Goal: Browse casually: Explore the website without a specific task or goal

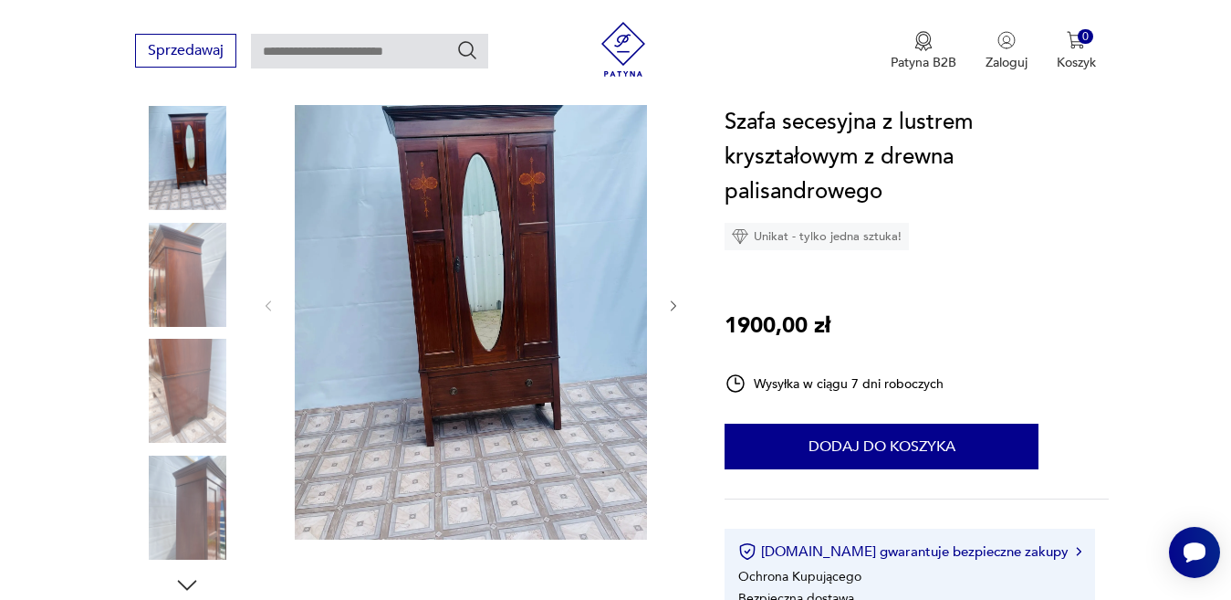
scroll to position [159, 0]
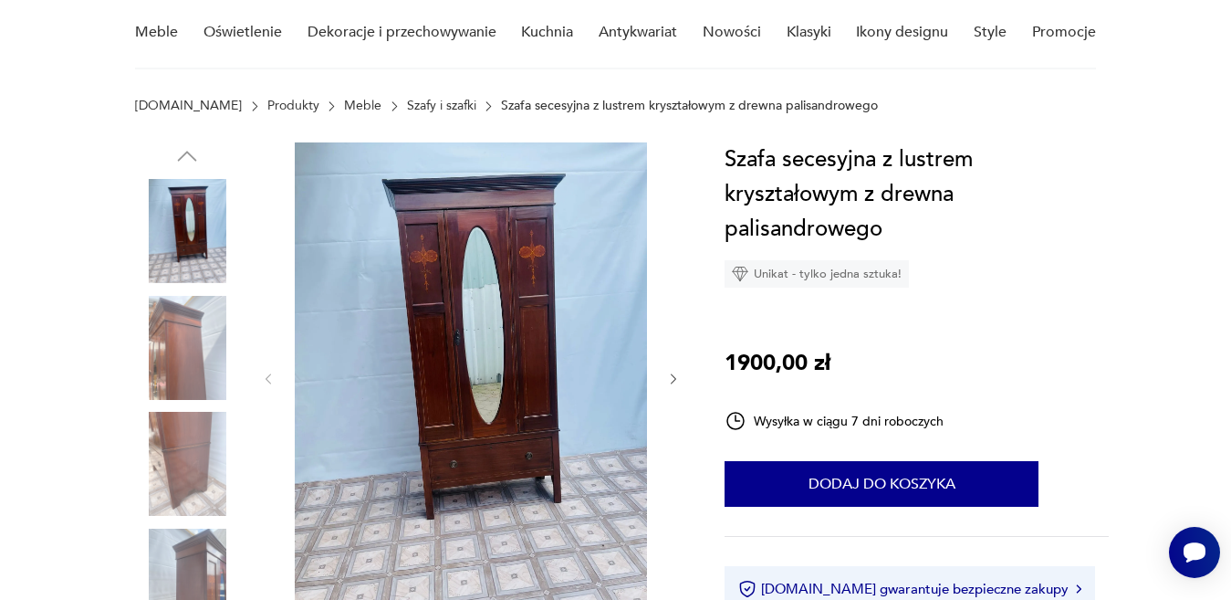
click at [671, 381] on icon "button" at bounding box center [674, 379] width 16 height 16
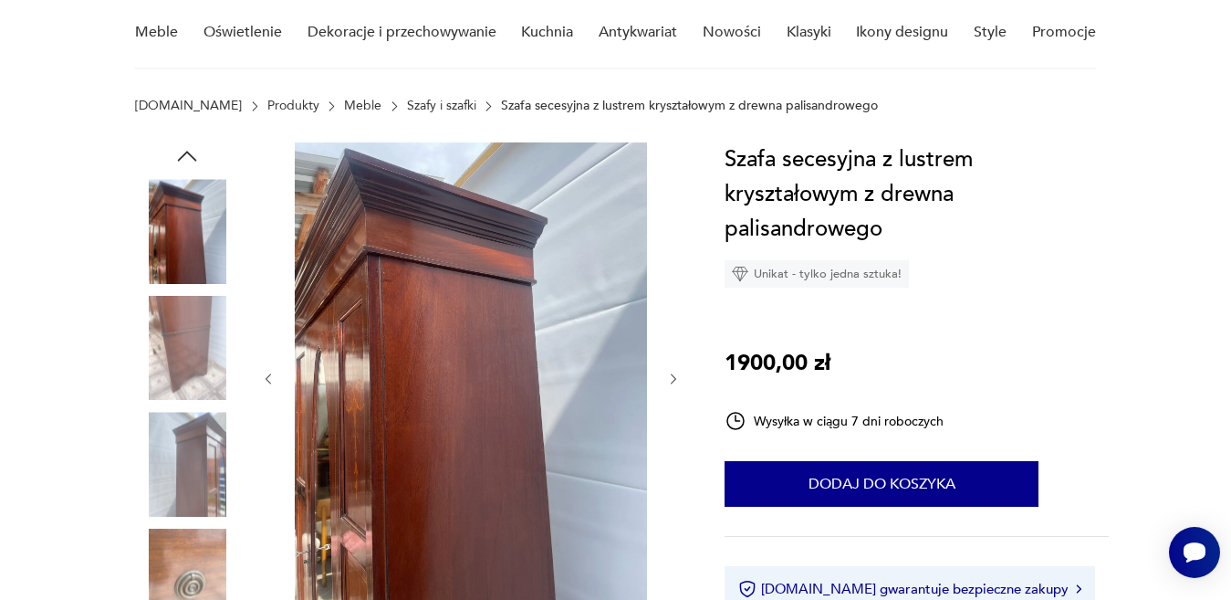
click at [671, 381] on icon "button" at bounding box center [674, 379] width 16 height 16
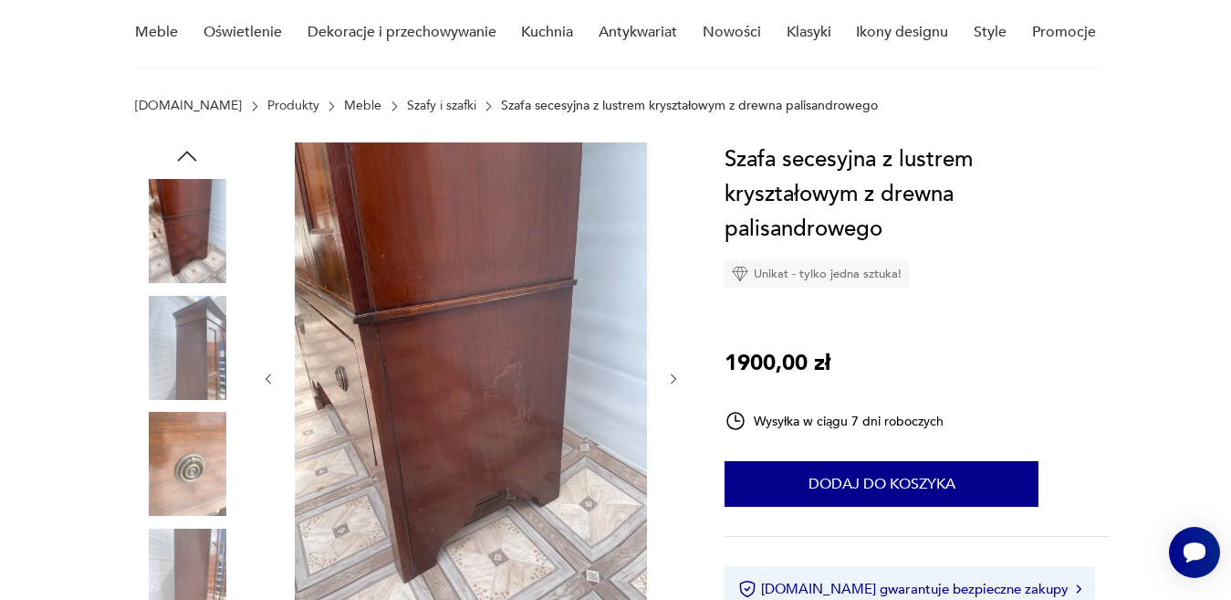
click at [671, 381] on icon "button" at bounding box center [674, 379] width 16 height 16
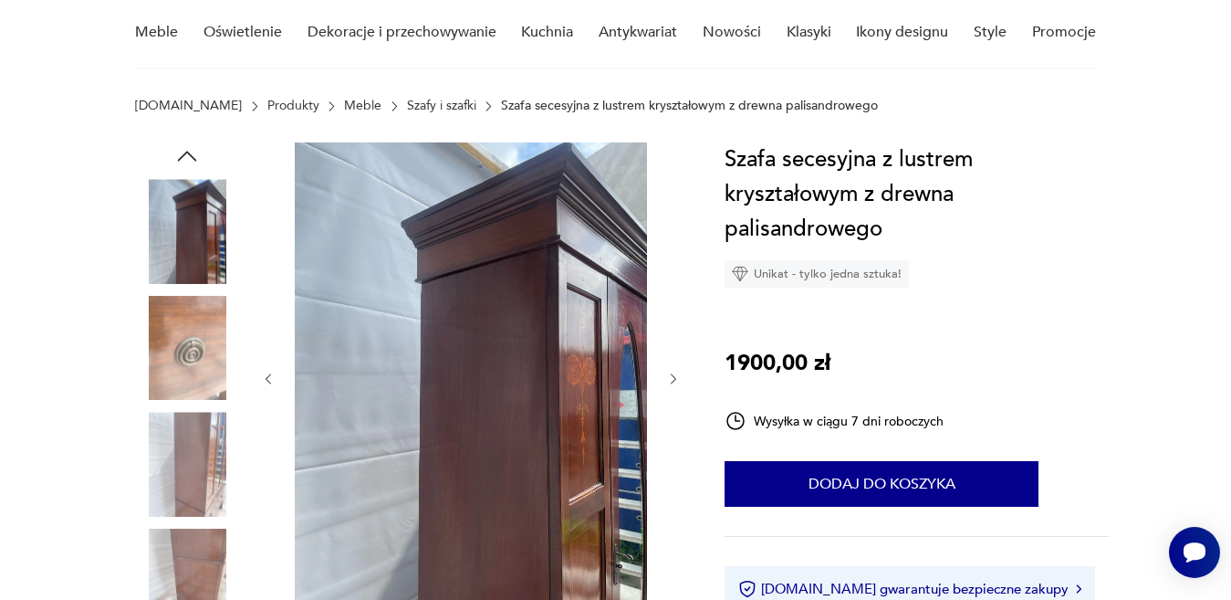
click at [671, 381] on icon "button" at bounding box center [674, 379] width 16 height 16
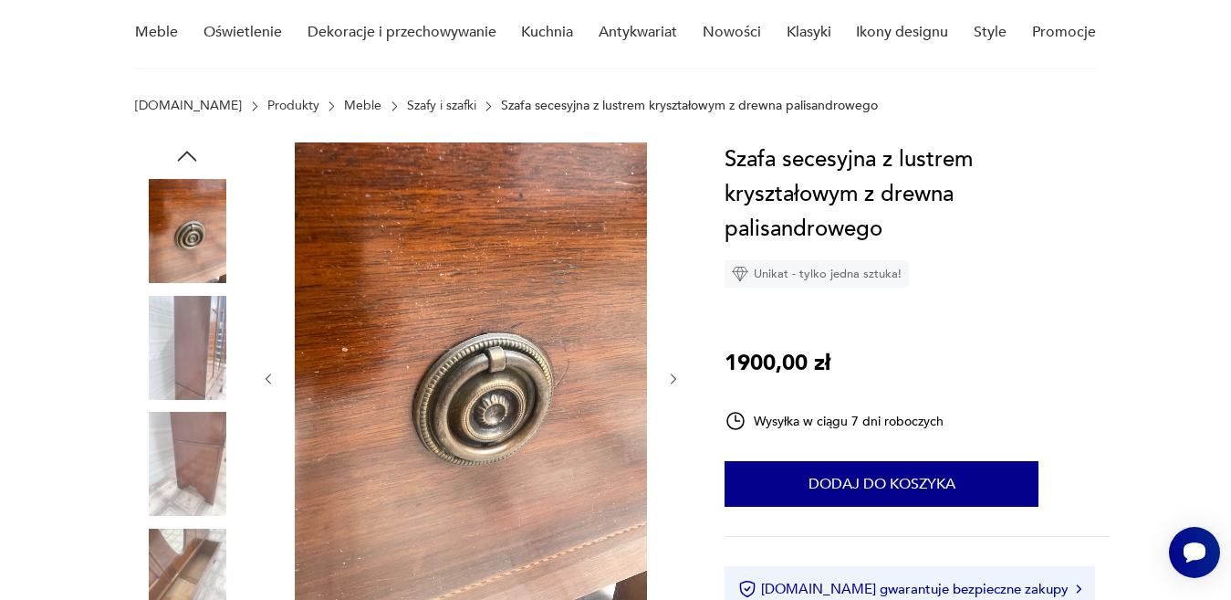
click at [671, 381] on icon "button" at bounding box center [674, 379] width 16 height 16
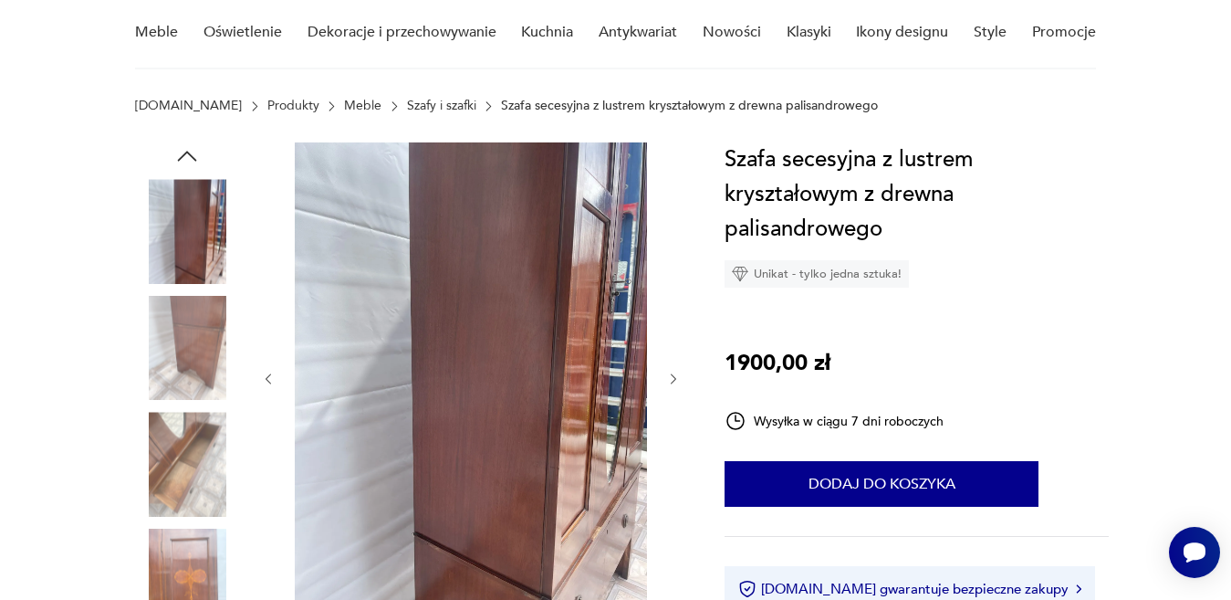
click at [671, 381] on icon "button" at bounding box center [674, 379] width 16 height 16
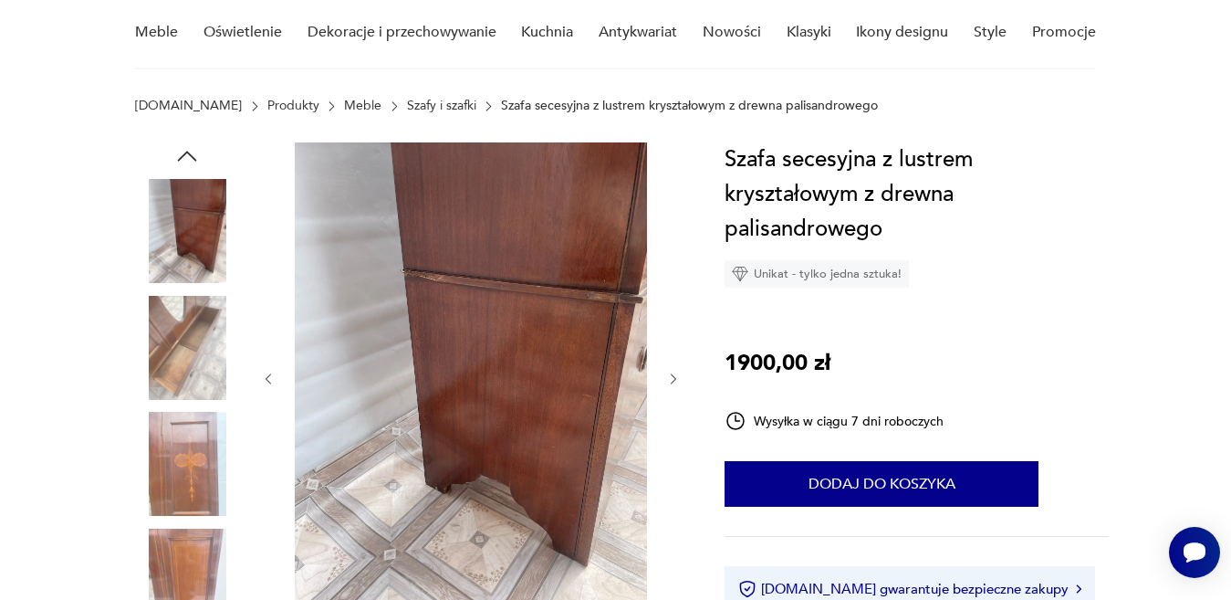
click at [671, 381] on icon "button" at bounding box center [674, 379] width 16 height 16
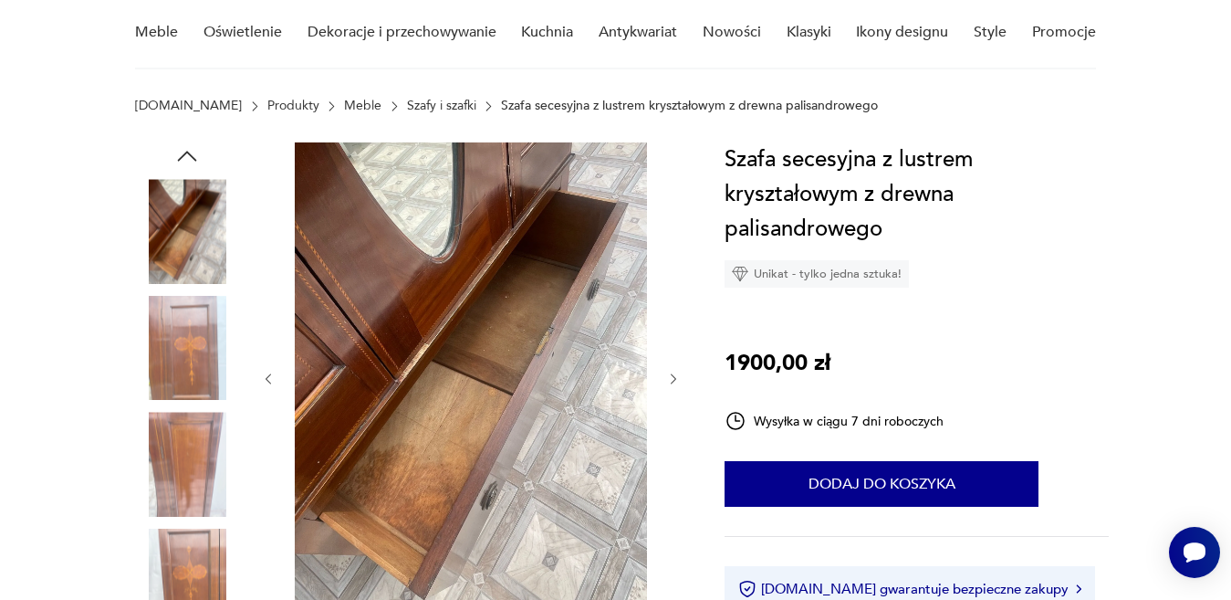
click at [671, 381] on icon "button" at bounding box center [674, 379] width 16 height 16
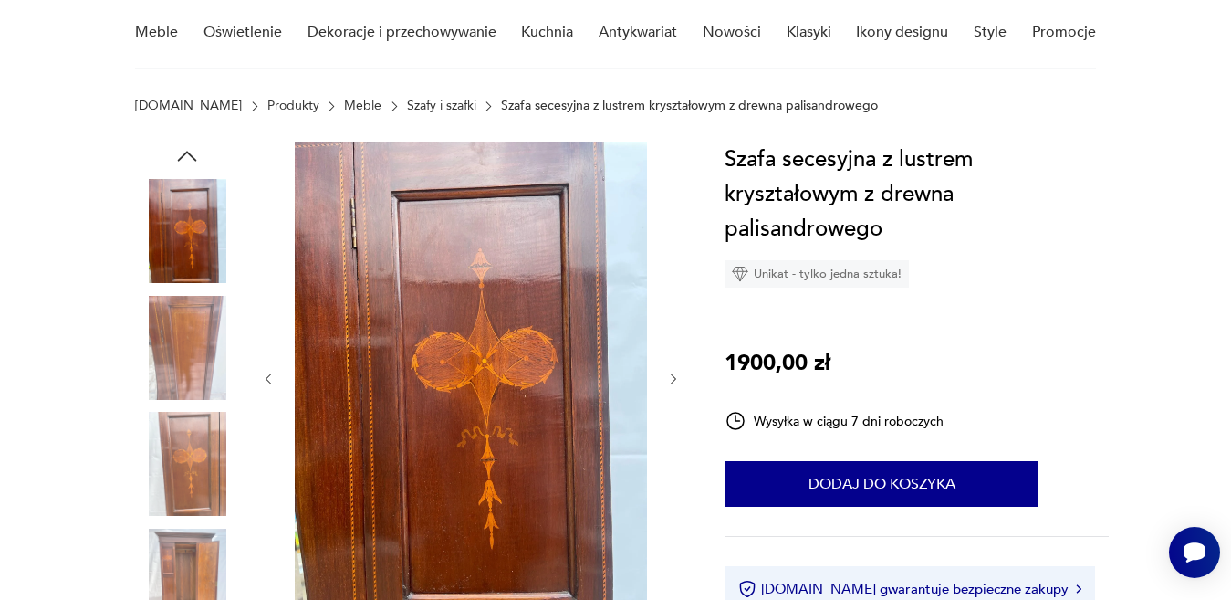
click at [671, 381] on icon "button" at bounding box center [674, 379] width 16 height 16
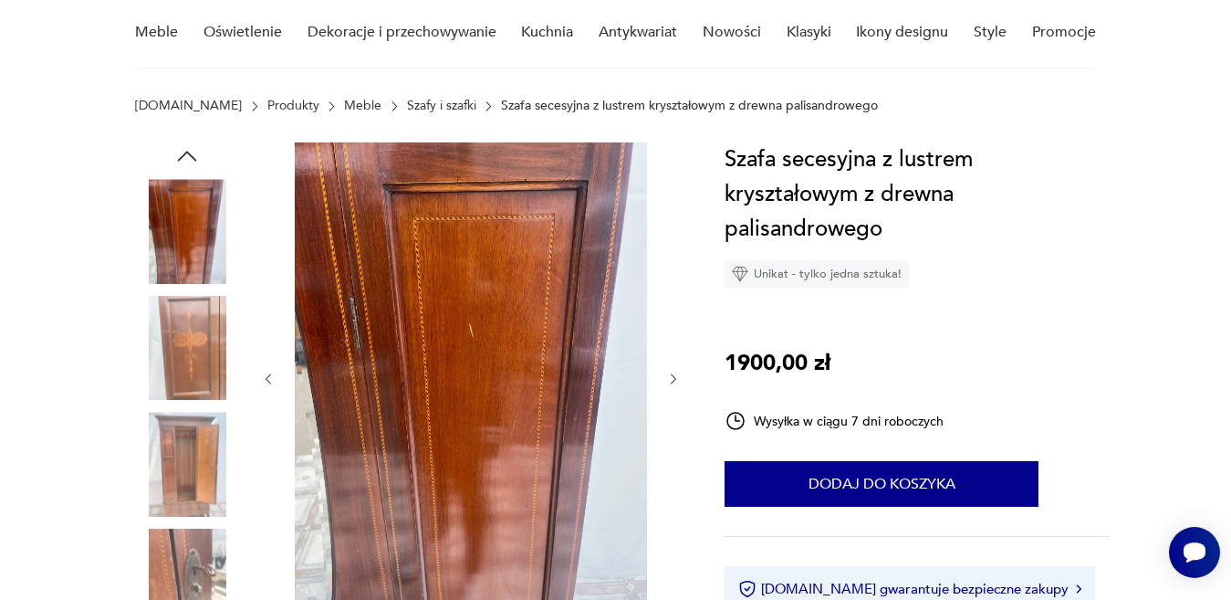
click at [671, 381] on icon "button" at bounding box center [674, 379] width 16 height 16
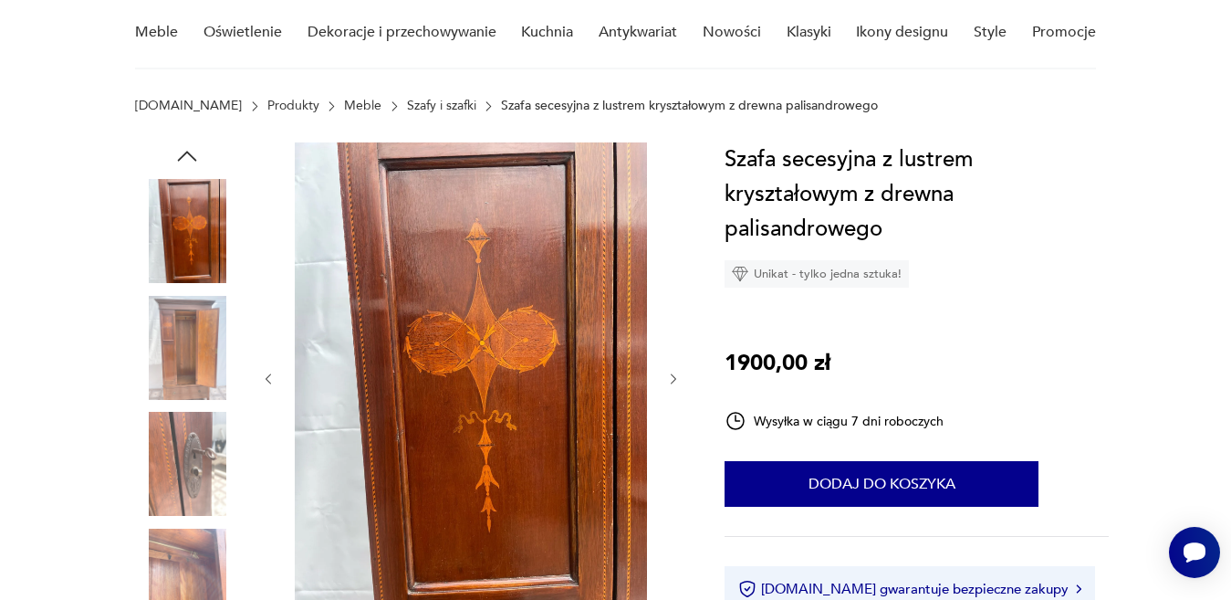
click at [671, 381] on icon "button" at bounding box center [674, 379] width 16 height 16
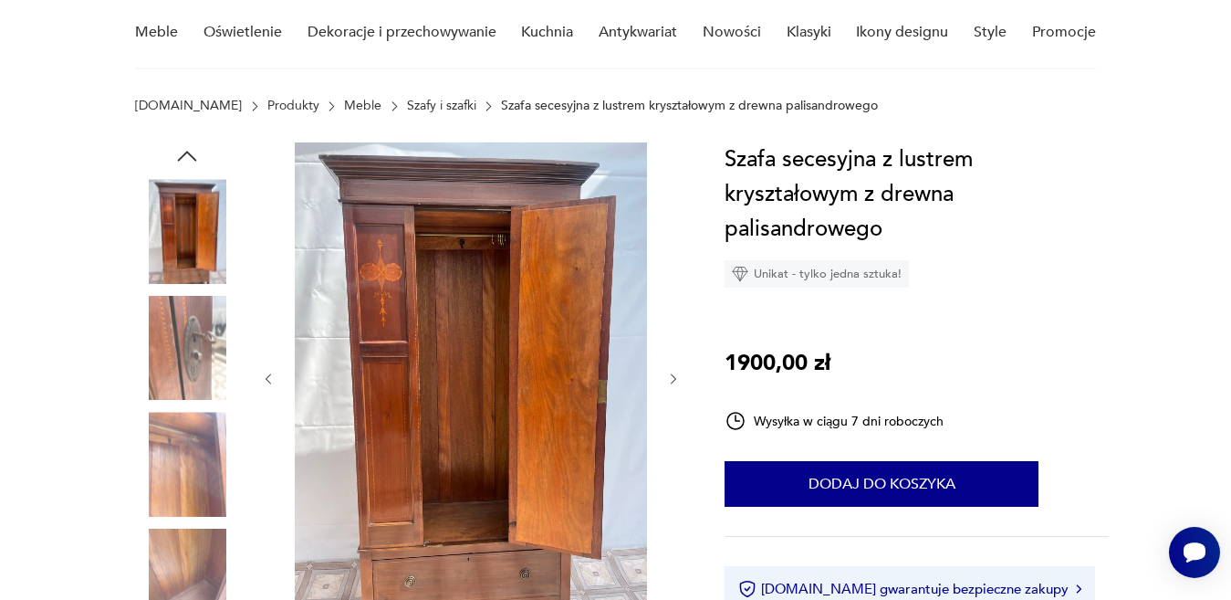
click at [671, 381] on icon "button" at bounding box center [674, 379] width 16 height 16
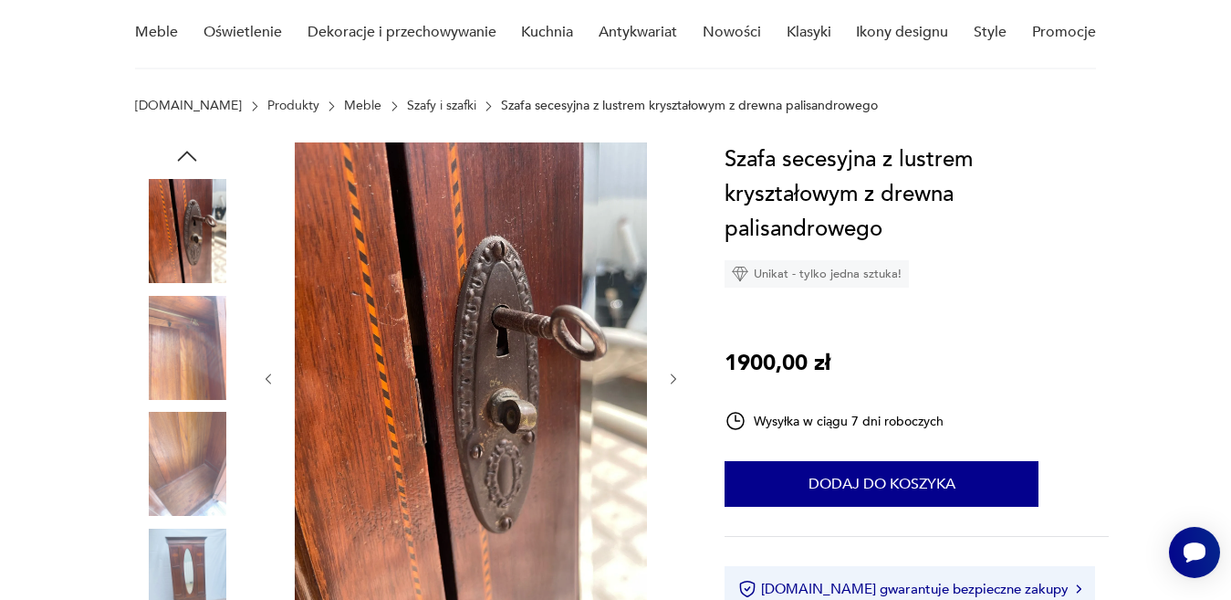
click at [671, 381] on icon "button" at bounding box center [674, 379] width 16 height 16
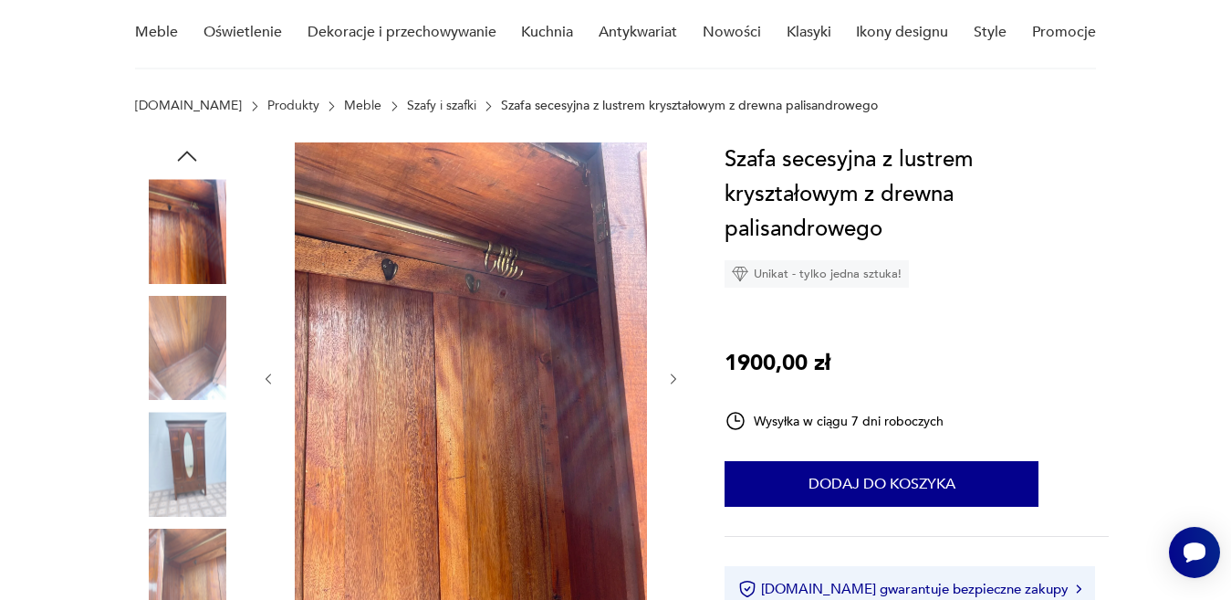
click at [671, 381] on icon "button" at bounding box center [674, 379] width 16 height 16
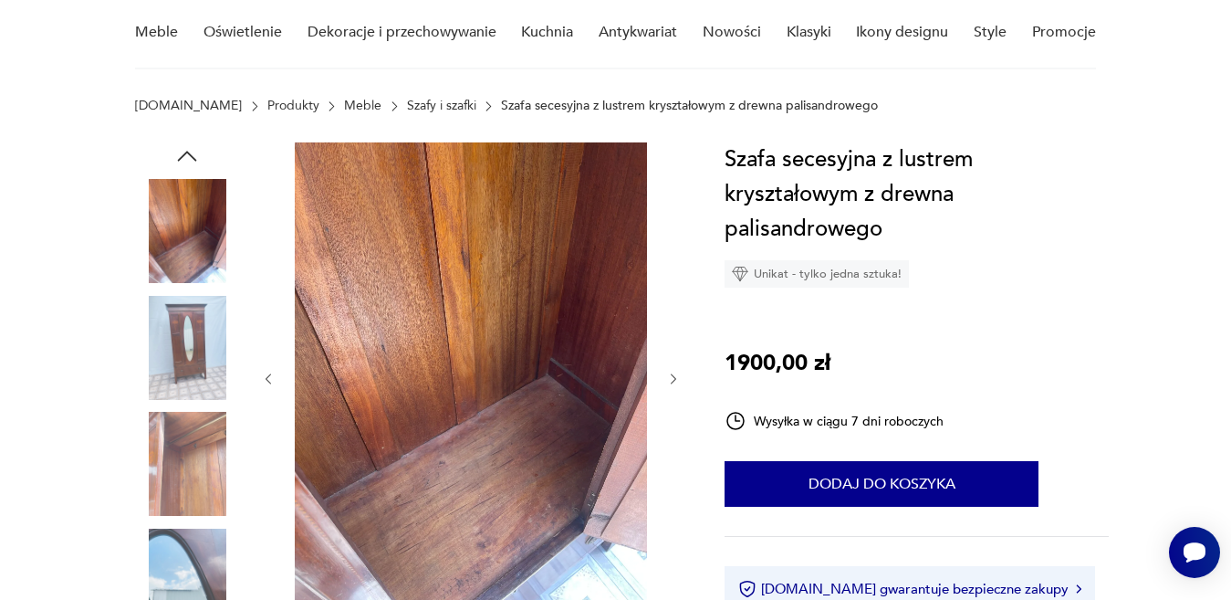
click at [671, 381] on icon "button" at bounding box center [674, 379] width 16 height 16
